Goal: Transaction & Acquisition: Obtain resource

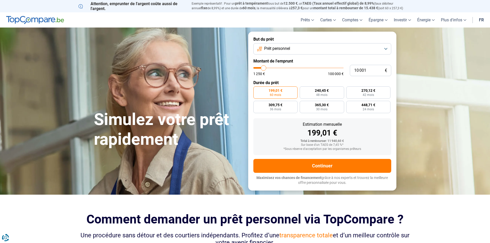
click at [289, 52] on button "Prêt personnel" at bounding box center [322, 48] width 138 height 11
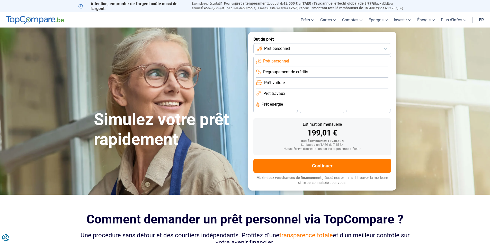
click at [286, 80] on li "Prêt voiture" at bounding box center [322, 83] width 132 height 11
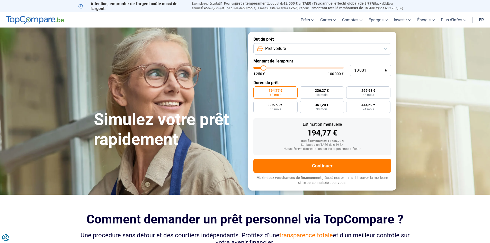
type input "48 500"
type input "48500"
click at [297, 68] on input "range" at bounding box center [298, 68] width 90 height 2
radio input "false"
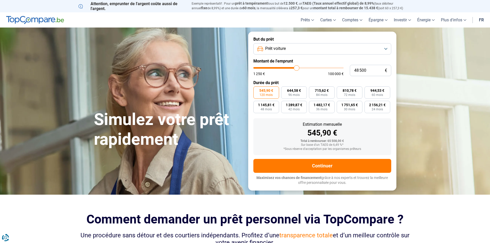
type input "56 500"
type input "56500"
click at [303, 68] on input "range" at bounding box center [298, 68] width 90 height 2
type input "60 250"
type input "60250"
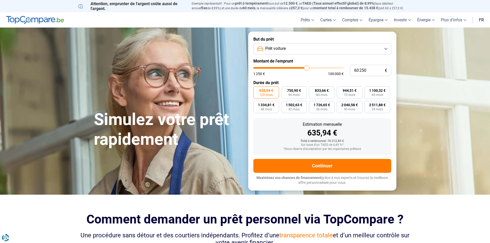
click at [307, 67] on input "range" at bounding box center [298, 68] width 90 height 2
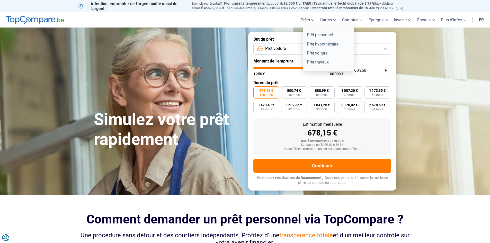
click at [310, 20] on link "Prêts" at bounding box center [308, 19] width 20 height 15
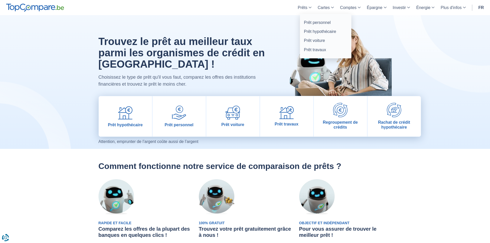
click at [310, 5] on link "Prêts" at bounding box center [305, 7] width 20 height 15
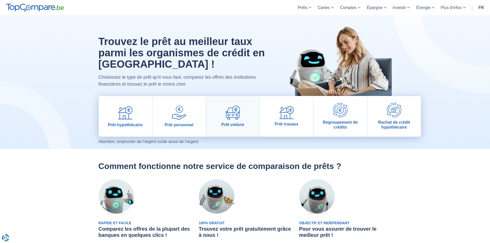
click at [233, 124] on span "Prêt voiture" at bounding box center [232, 124] width 23 height 5
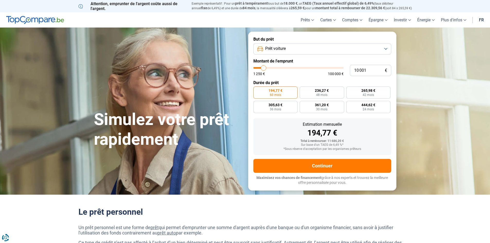
click at [279, 50] on span "Prêt voiture" at bounding box center [275, 49] width 21 height 6
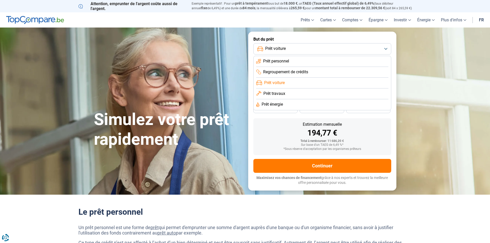
click at [279, 50] on span "Prêt voiture" at bounding box center [275, 49] width 21 height 6
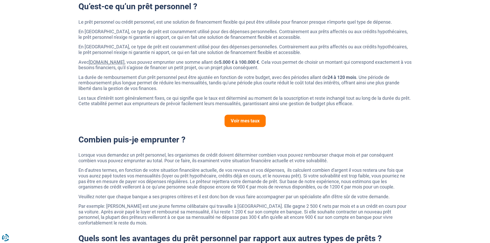
scroll to position [283, 0]
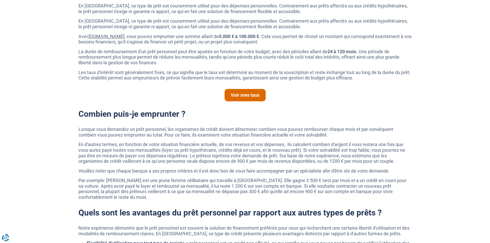
click at [236, 94] on link "Voir mes taux" at bounding box center [245, 95] width 41 height 12
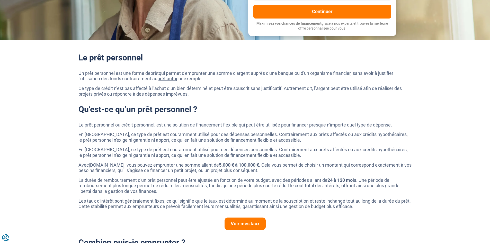
scroll to position [0, 0]
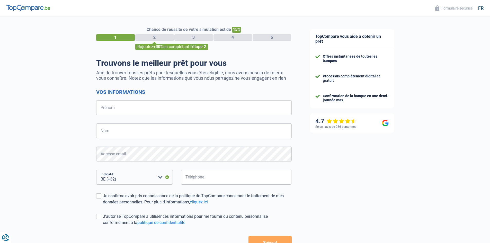
select select "32"
